Goal: Task Accomplishment & Management: Use online tool/utility

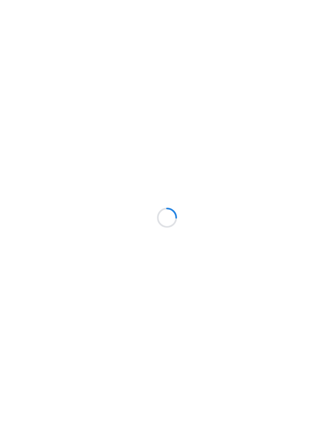
click at [278, 81] on div at bounding box center [167, 217] width 334 height 435
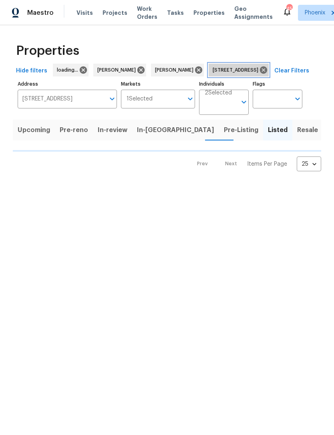
click at [267, 74] on icon at bounding box center [263, 69] width 7 height 7
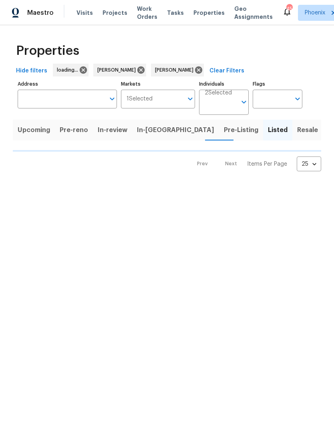
click at [22, 184] on html "Maestro Visits Projects Work Orders Tasks Properties Geo Assignments 45 Phoenix…" at bounding box center [167, 92] width 334 height 184
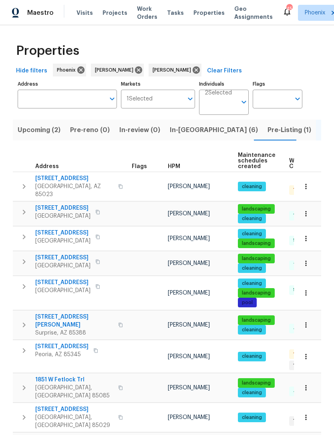
click at [59, 108] on input "Address" at bounding box center [61, 99] width 87 height 19
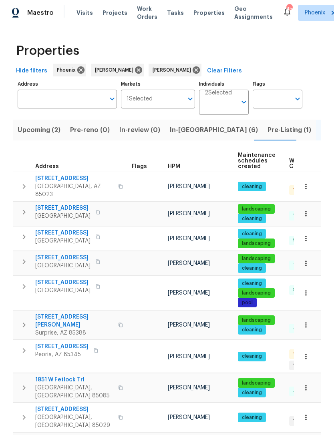
click at [177, 136] on span "In-reno (6)" at bounding box center [214, 129] width 88 height 11
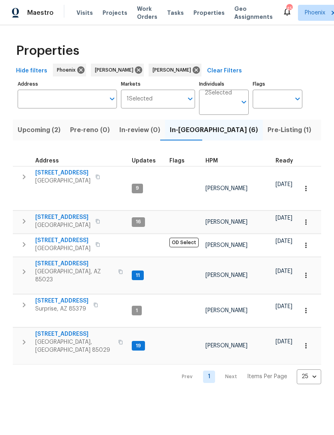
click at [26, 269] on icon "button" at bounding box center [24, 272] width 10 height 10
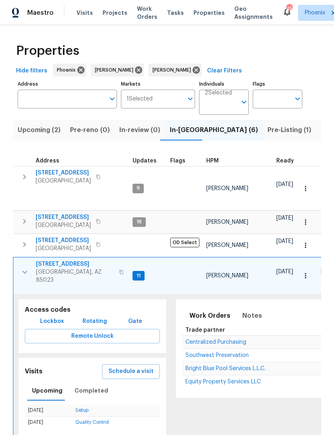
click at [216, 379] on span "Equity Property Services LLC" at bounding box center [222, 382] width 75 height 6
click at [20, 270] on icon "button" at bounding box center [25, 272] width 10 height 10
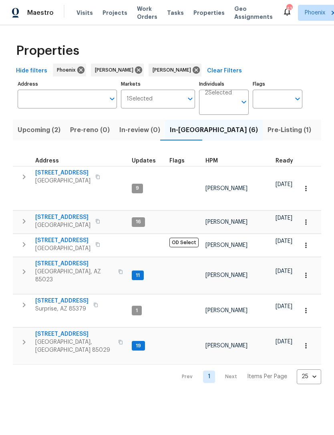
click at [22, 274] on button "button" at bounding box center [24, 272] width 16 height 24
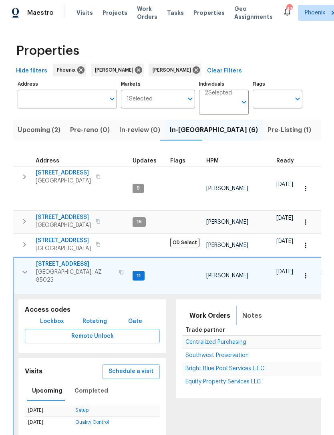
click at [244, 310] on span "Notes" at bounding box center [252, 315] width 20 height 11
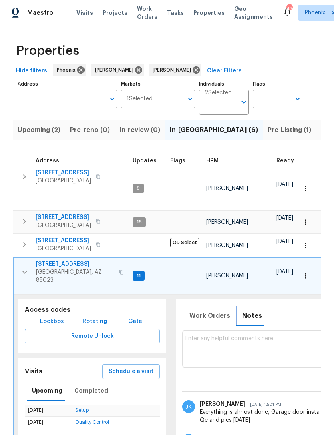
scroll to position [6, 0]
click at [23, 271] on icon "button" at bounding box center [24, 272] width 5 height 3
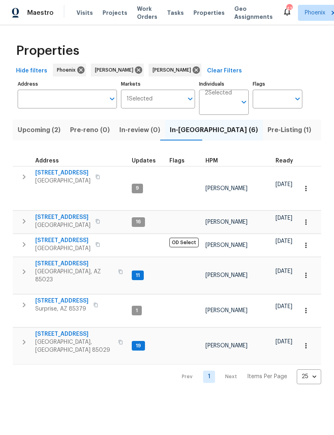
click at [21, 337] on icon "button" at bounding box center [24, 342] width 10 height 10
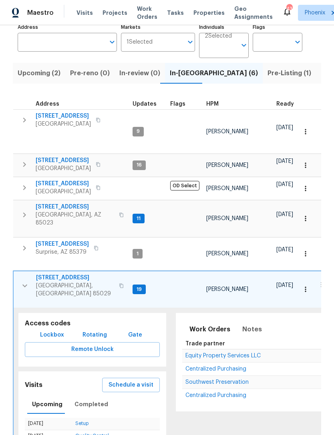
scroll to position [57, 0]
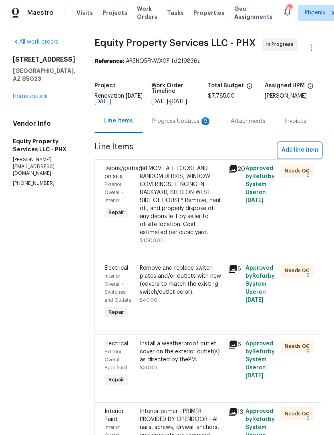
click at [298, 155] on span "Add line item" at bounding box center [299, 150] width 36 height 10
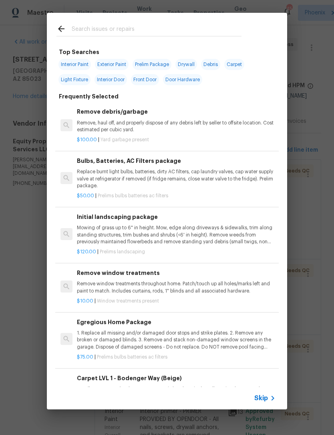
click at [100, 25] on input "text" at bounding box center [157, 30] width 170 height 12
type input "Pressure"
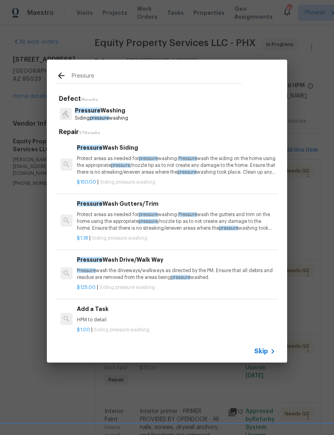
click at [128, 267] on p "Pressure wash the driveways/walkways as directed by the PM. Ensure that all deb…" at bounding box center [176, 274] width 198 height 14
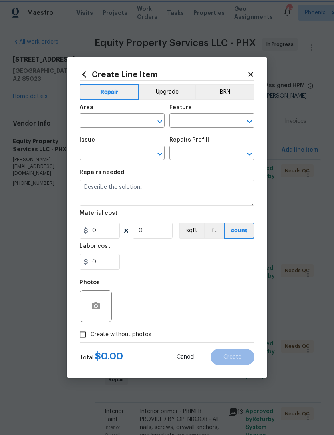
type input "Siding"
type input "Pressure Washing"
type input "Pressure Wash Drive/Walk Way $125.00"
type textarea "Pressure wash the driveways/walkways as directed by the PM. Ensure that all deb…"
type input "125"
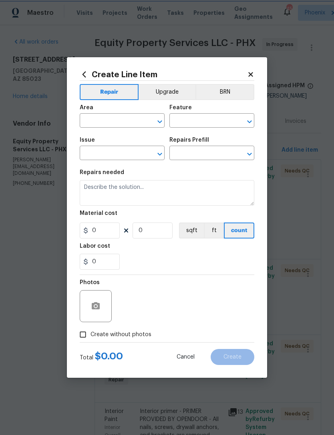
type input "1"
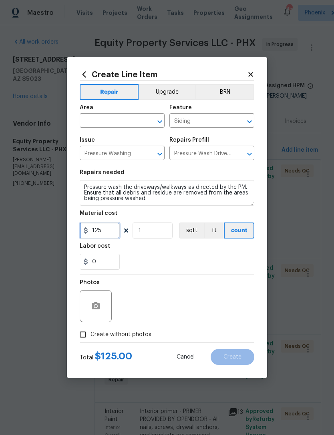
click at [112, 234] on input "125" at bounding box center [100, 230] width 40 height 16
type input "200"
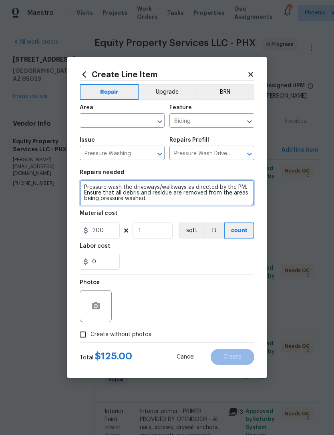
click at [82, 190] on textarea "Pressure wash the driveways/walkways as directed by the PM. Ensure that all deb…" at bounding box center [167, 193] width 174 height 26
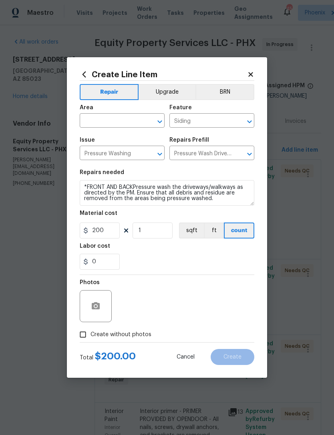
click at [160, 253] on div "Labor cost" at bounding box center [167, 248] width 174 height 10
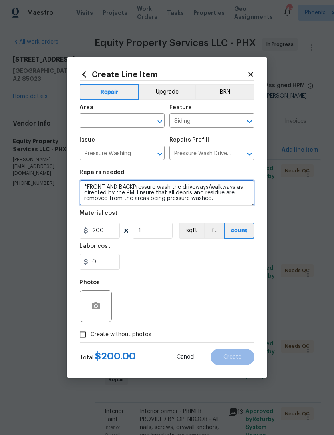
click at [176, 188] on textarea "*FRONT AND BACKPressure wash the driveways/walkways as directed by the PM. Ensu…" at bounding box center [167, 193] width 174 height 26
click at [133, 185] on textarea "*FRONT AND BACKPressure wash the driveways/walkways as directed by the PM. Ensu…" at bounding box center [167, 193] width 174 height 26
click at [136, 186] on textarea "*FRONT AND BACKPressure wash the driveways/walkways as directed by the PM. Ensu…" at bounding box center [167, 193] width 174 height 26
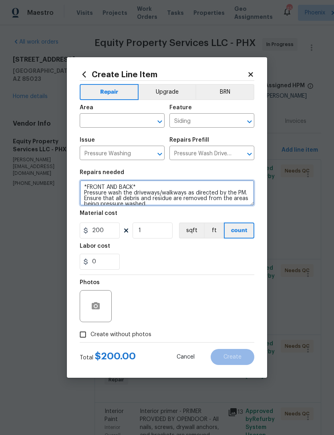
type textarea "*FRONT AND BACK* Pressure wash the driveways/walkways as directed by the PM. En…"
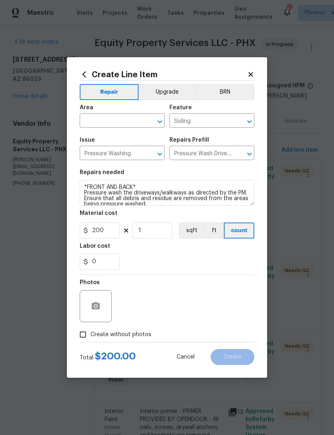
click at [151, 261] on div "0" at bounding box center [167, 262] width 174 height 16
click at [88, 336] on input "Create without photos" at bounding box center [82, 334] width 15 height 15
checkbox input "true"
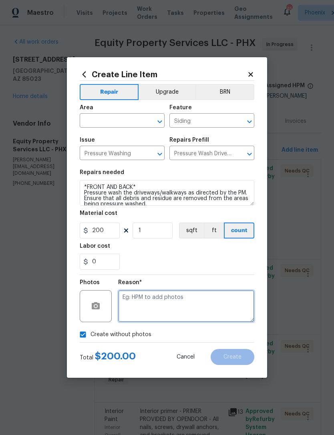
click at [173, 301] on textarea at bounding box center [186, 306] width 136 height 32
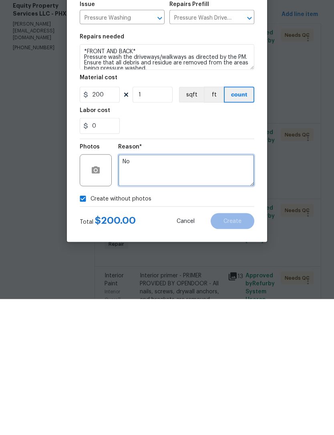
type textarea "No"
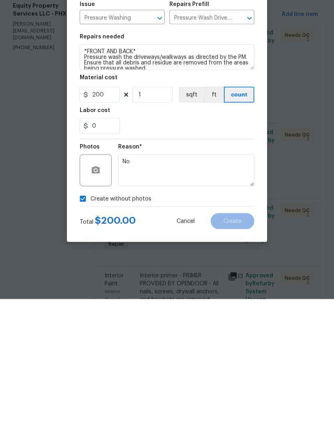
click at [199, 327] on div "Create without photos" at bounding box center [167, 334] width 174 height 15
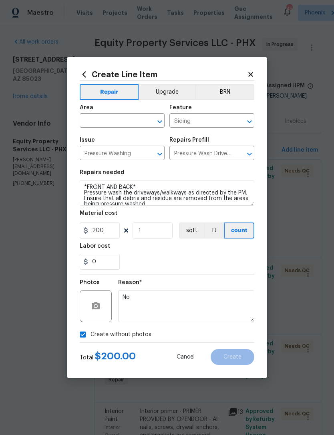
click at [118, 124] on input "text" at bounding box center [111, 121] width 62 height 12
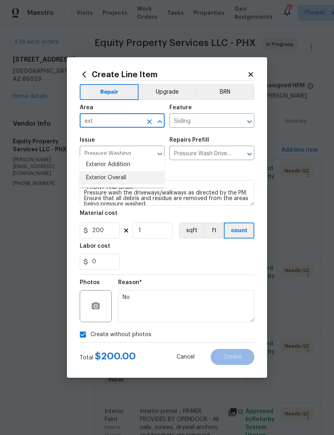
click at [108, 171] on li "Exterior Overall" at bounding box center [122, 177] width 85 height 13
type input "Exterior Overall"
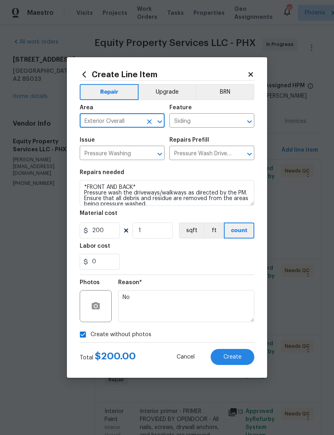
click at [123, 154] on input "Pressure Washing" at bounding box center [111, 154] width 62 height 12
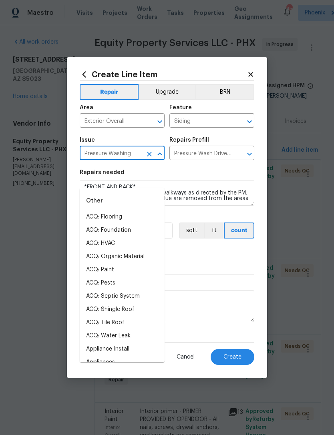
click at [140, 134] on span "Issue Pressure Washing ​" at bounding box center [122, 148] width 85 height 32
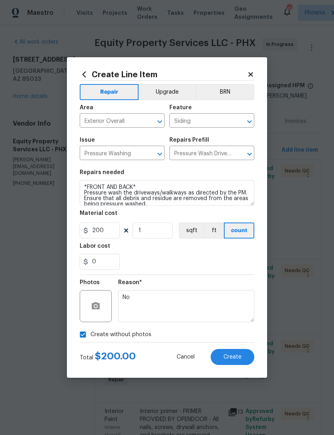
click at [230, 360] on span "Create" at bounding box center [232, 357] width 18 height 6
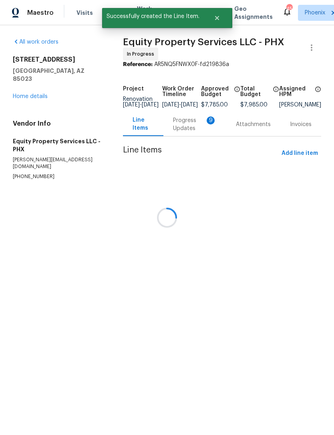
scroll to position [0, 0]
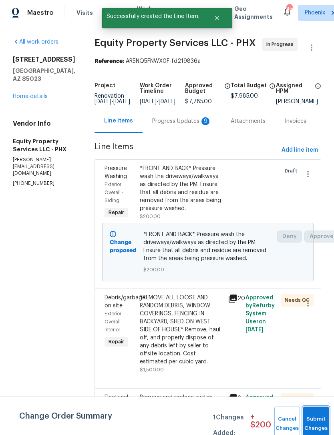
click at [318, 428] on span "Submit Changes" at bounding box center [316, 423] width 18 height 18
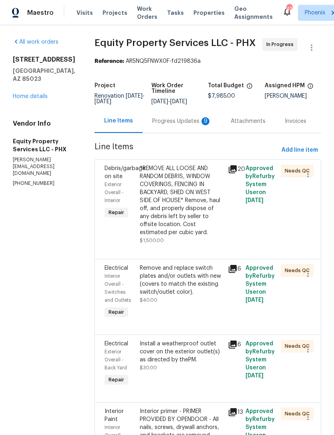
click at [38, 99] on link "Home details" at bounding box center [30, 97] width 35 height 6
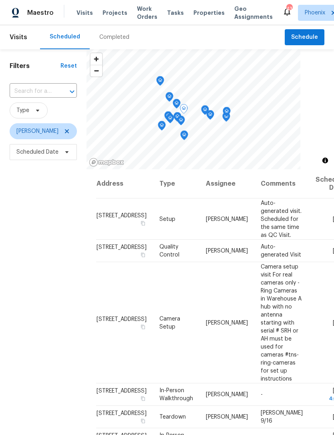
click at [0, 0] on icon at bounding box center [0, 0] width 0 height 0
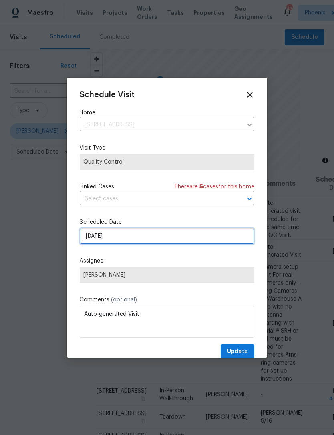
click at [139, 239] on input "9/15/2025" at bounding box center [167, 236] width 174 height 16
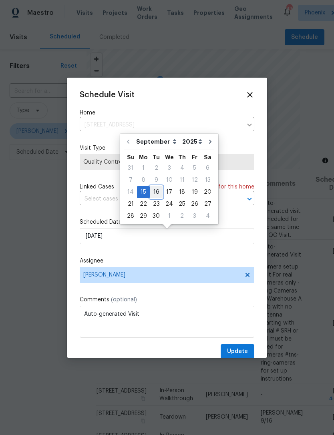
click at [156, 192] on div "16" at bounding box center [156, 191] width 13 height 11
type input "9/16/2025"
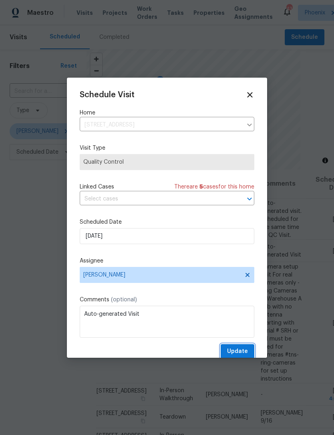
click at [241, 350] on span "Update" at bounding box center [237, 351] width 21 height 10
